Goal: Find specific page/section: Find specific page/section

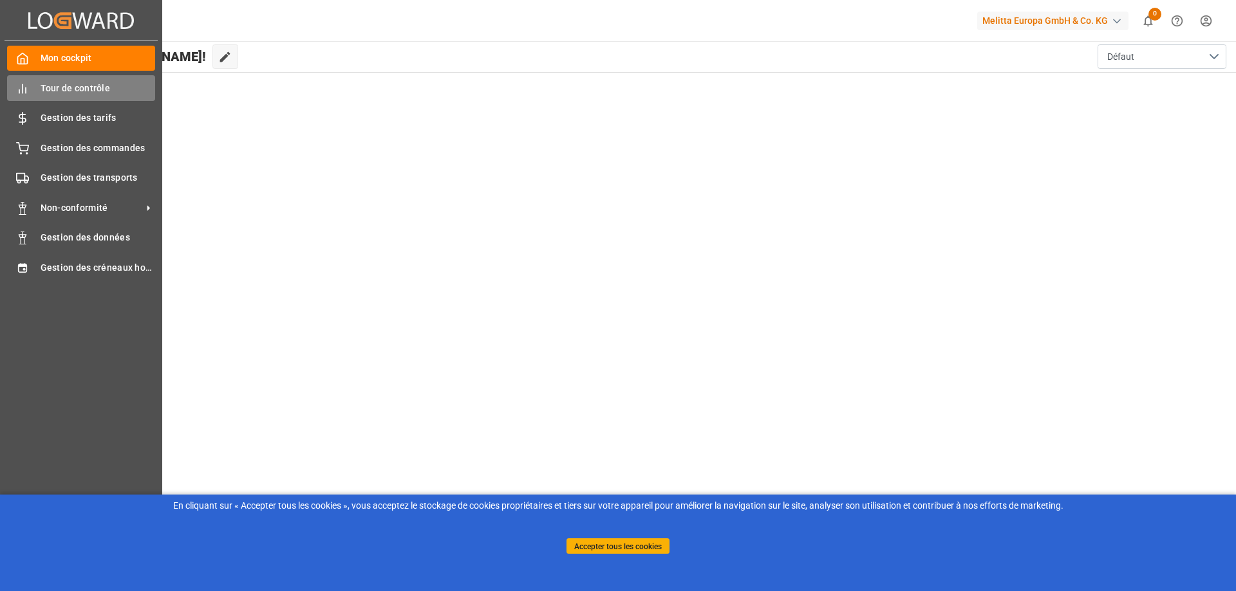
click at [37, 88] on div "Tour de contrôle Tour de contrôle" at bounding box center [81, 87] width 148 height 25
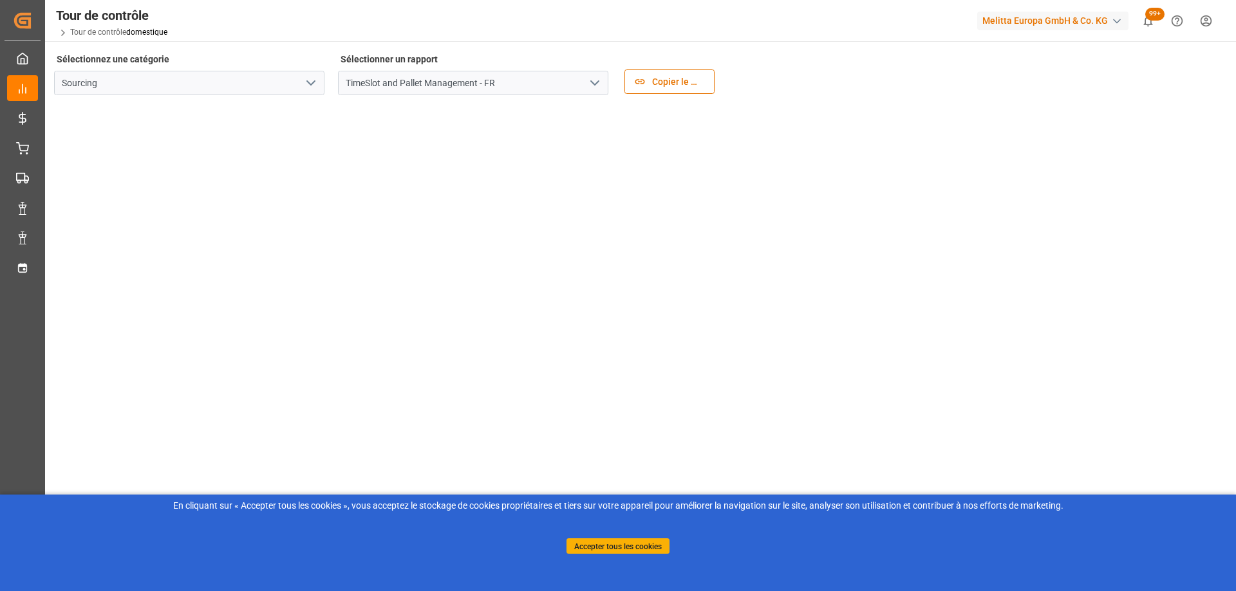
scroll to position [186, 0]
